Goal: Task Accomplishment & Management: Use online tool/utility

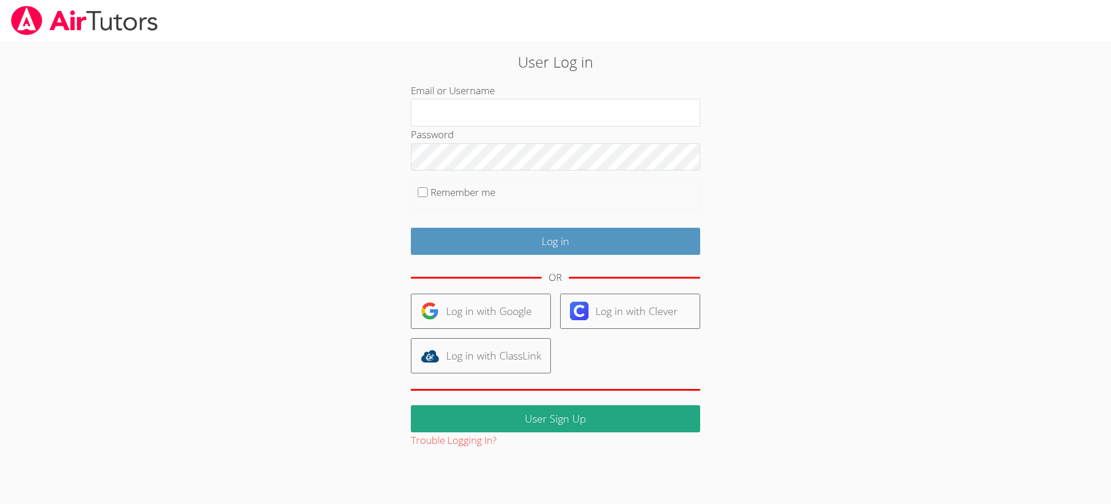
type input "[EMAIL_ADDRESS][DOMAIN_NAME]"
click at [414, 191] on fieldset "Remember me" at bounding box center [555, 194] width 289 height 29
click at [418, 191] on input "Remember me" at bounding box center [423, 192] width 10 height 10
checkbox input "true"
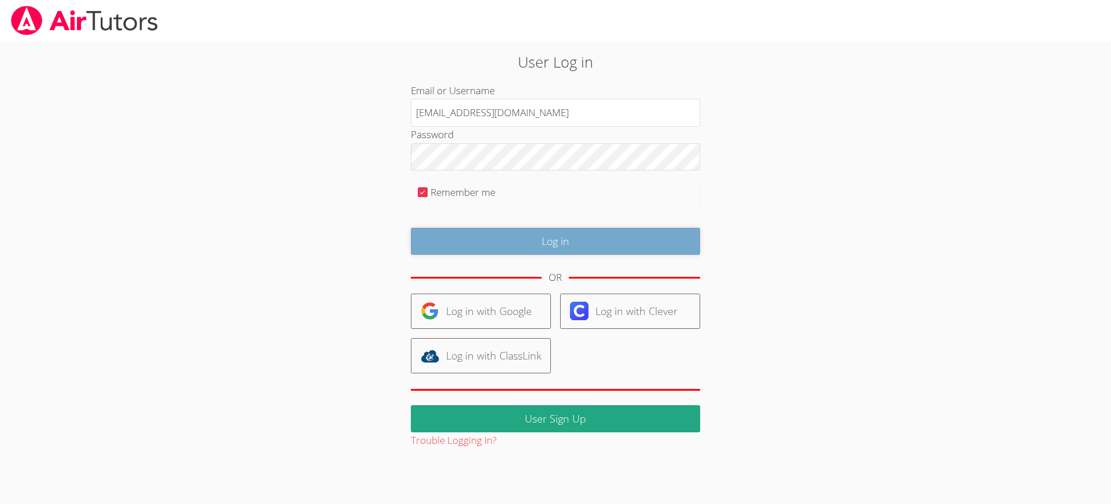
click at [519, 228] on input "Log in" at bounding box center [555, 241] width 289 height 27
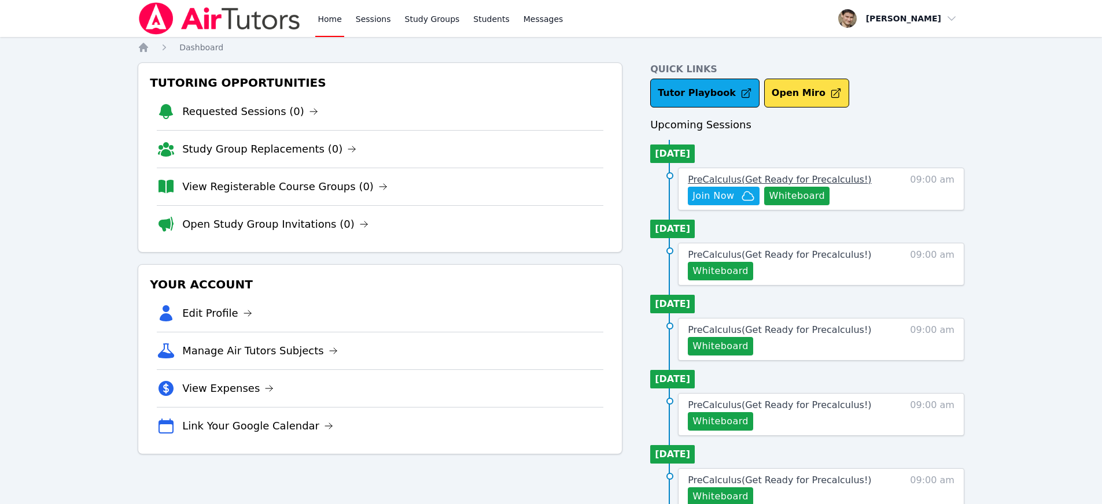
click at [727, 176] on span "PreCalculus ( Get Ready for Precalculus! )" at bounding box center [779, 179] width 183 height 11
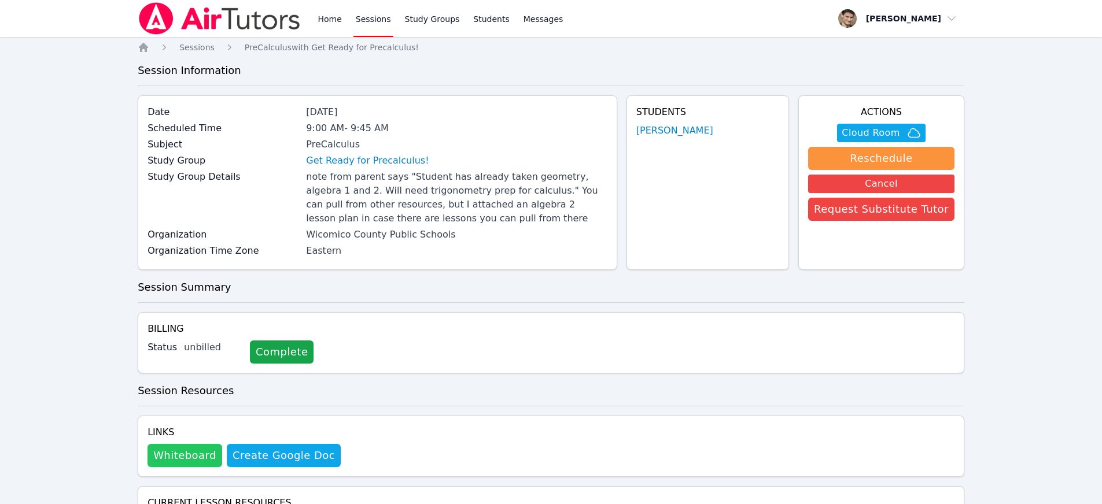
click at [190, 460] on button "Whiteboard" at bounding box center [185, 455] width 75 height 23
click at [879, 135] on span "Cloud Room" at bounding box center [871, 133] width 58 height 14
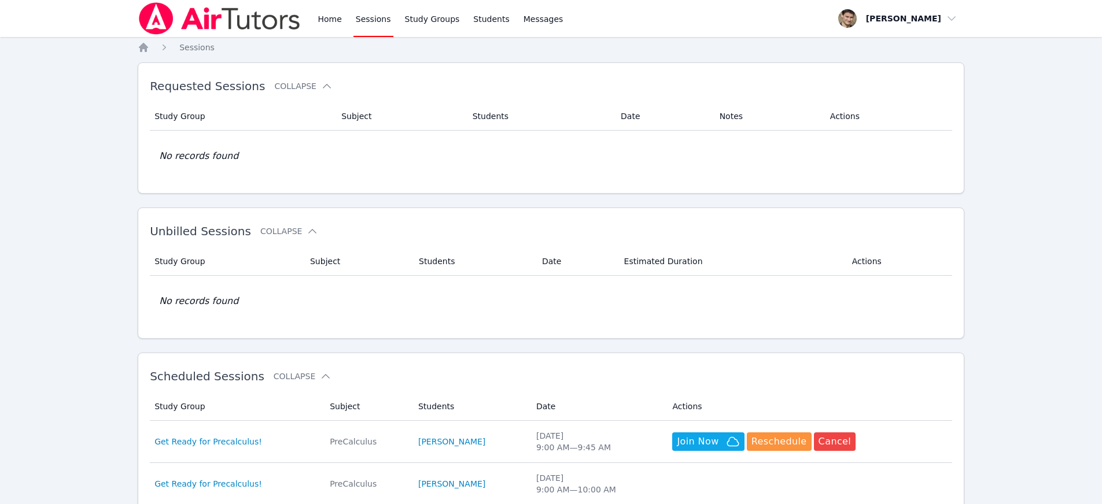
scroll to position [289, 0]
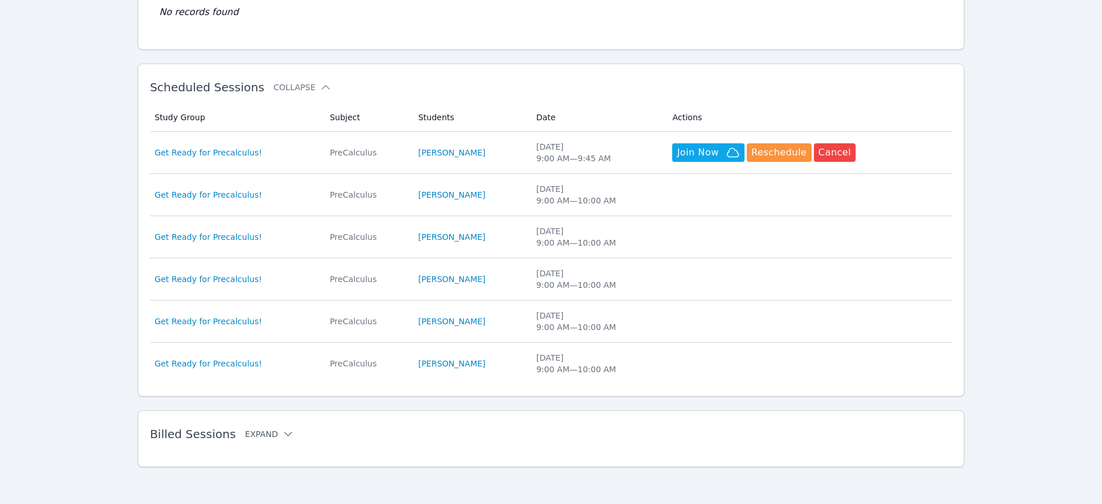
click at [246, 436] on button "Expand" at bounding box center [269, 435] width 49 height 12
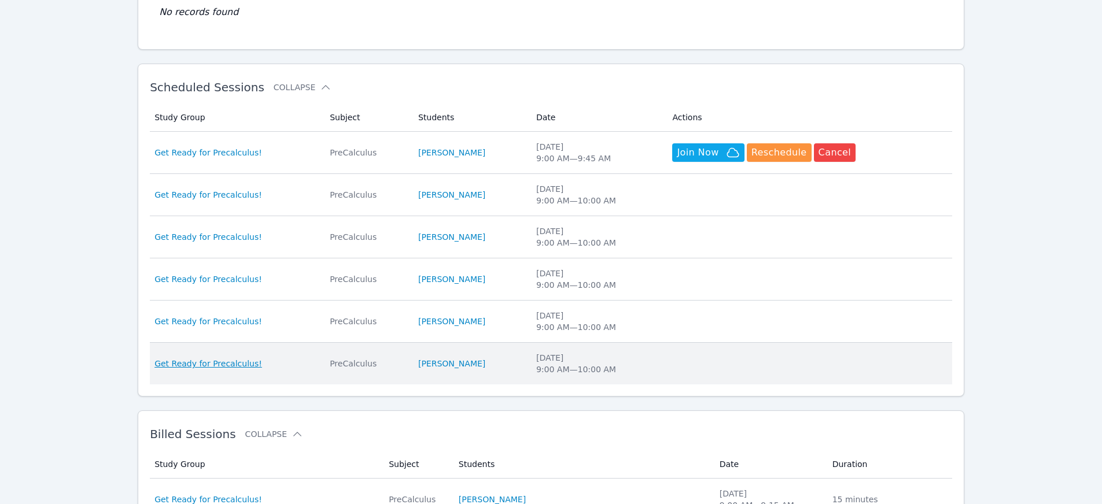
scroll to position [662, 0]
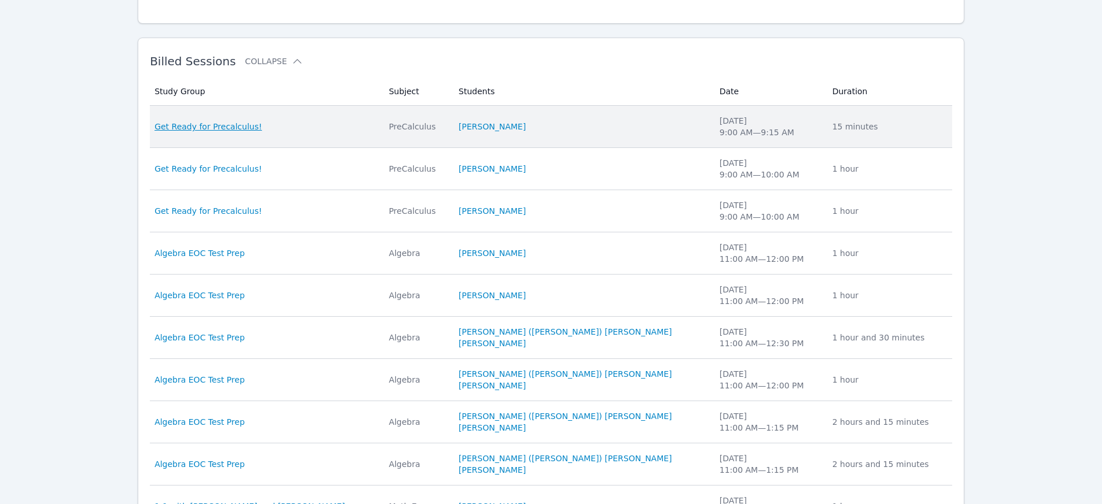
click at [215, 127] on span "Get Ready for Precalculus!" at bounding box center [208, 127] width 108 height 12
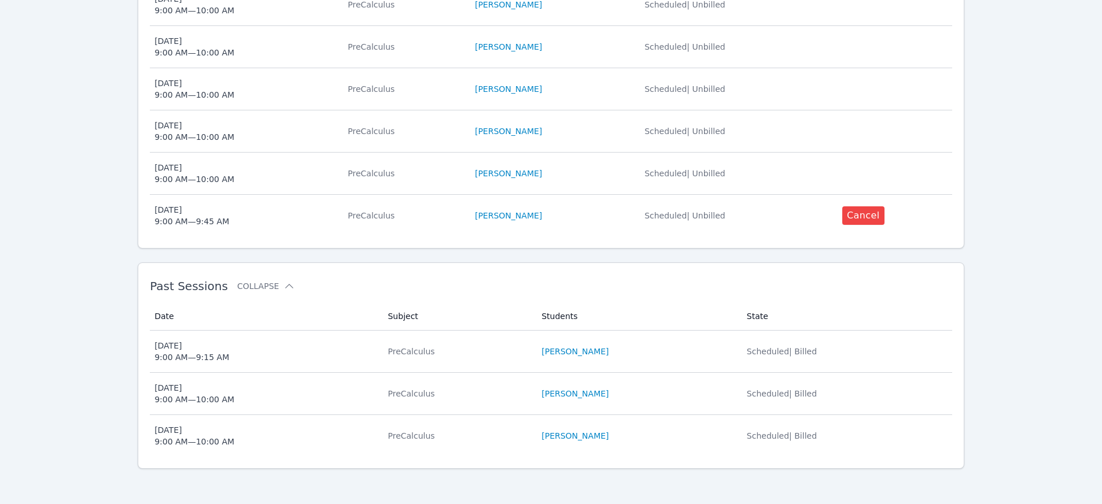
scroll to position [459, 0]
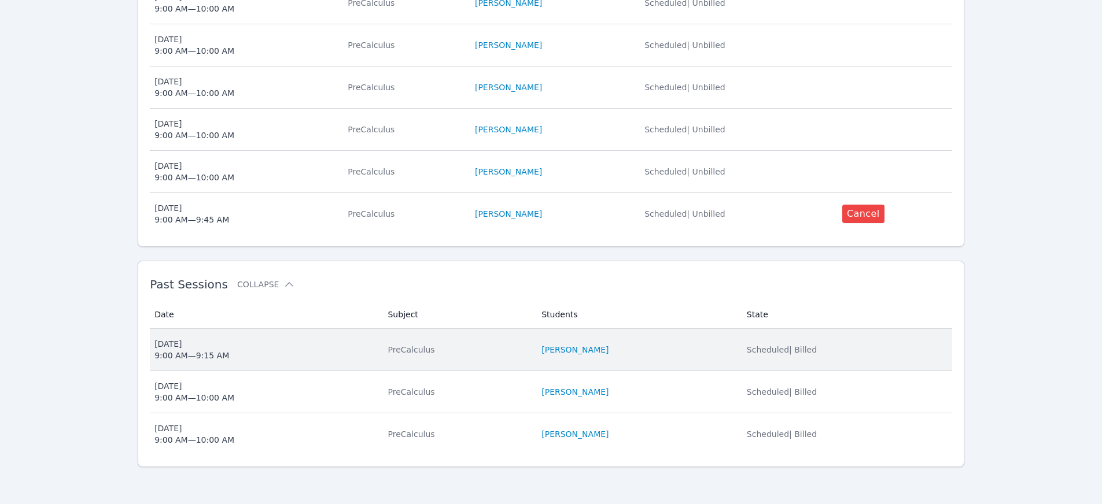
click at [216, 345] on div "Tue Aug 12 9:00 AM — 9:15 AM" at bounding box center [191, 349] width 75 height 23
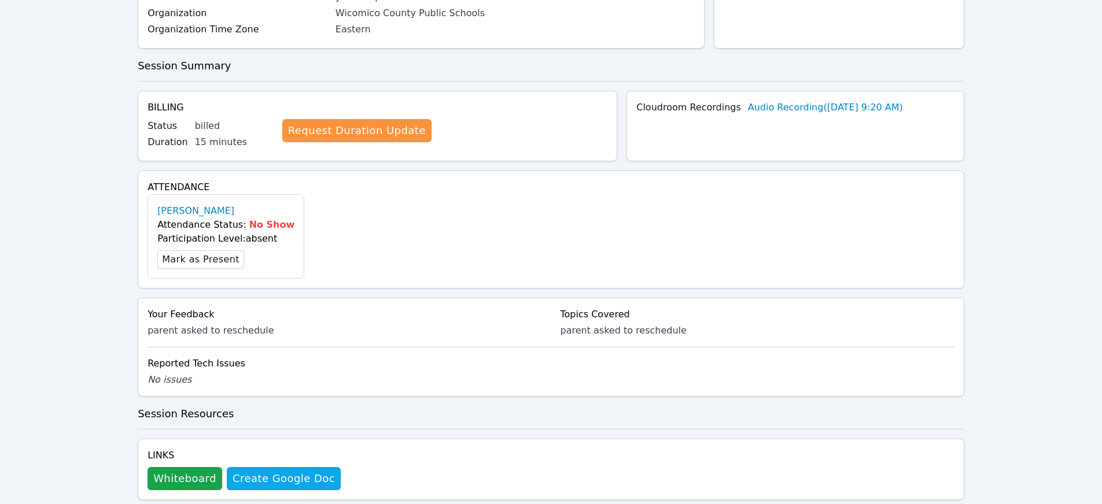
scroll to position [412, 0]
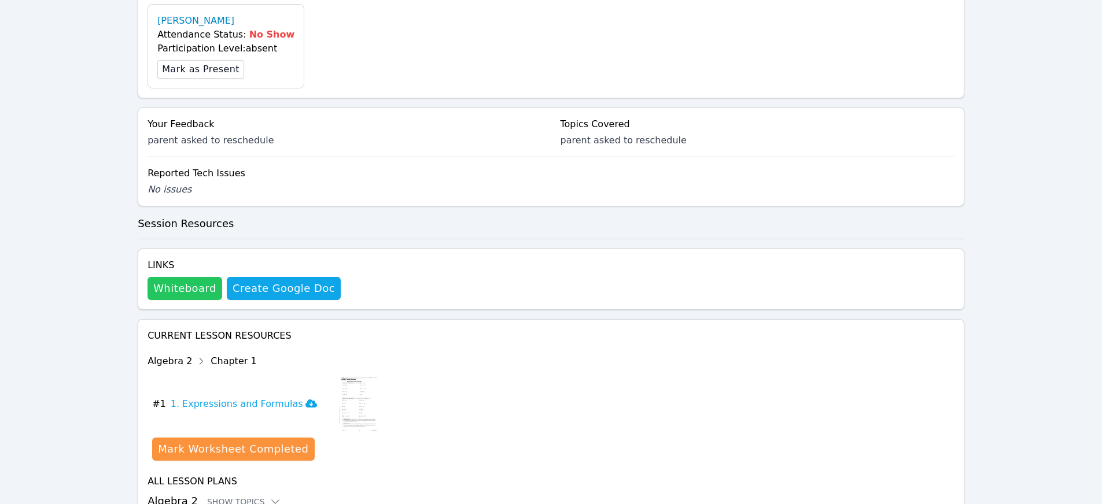
click at [179, 277] on button "Whiteboard" at bounding box center [185, 288] width 75 height 23
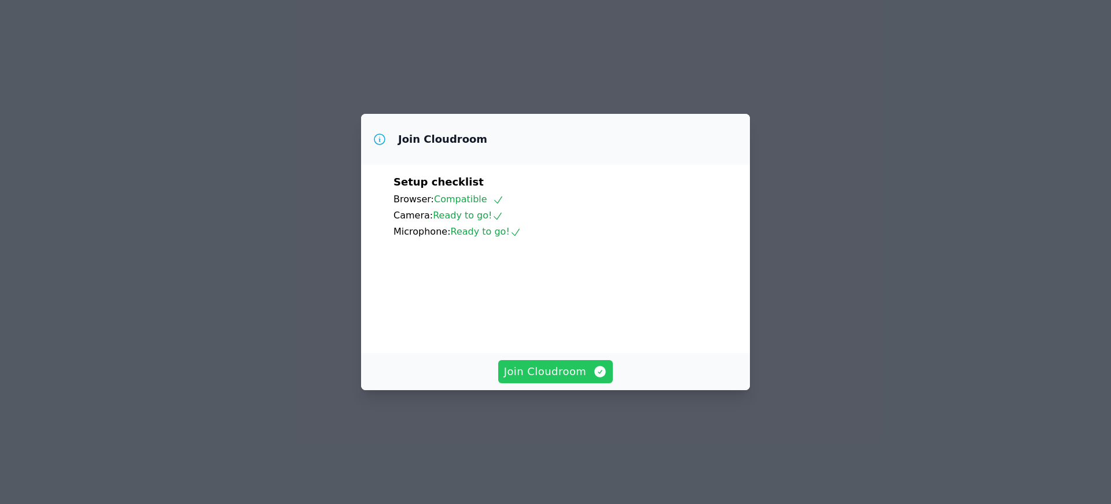
click at [568, 380] on span "Join Cloudroom" at bounding box center [556, 372] width 104 height 16
